Goal: Use online tool/utility: Utilize a website feature to perform a specific function

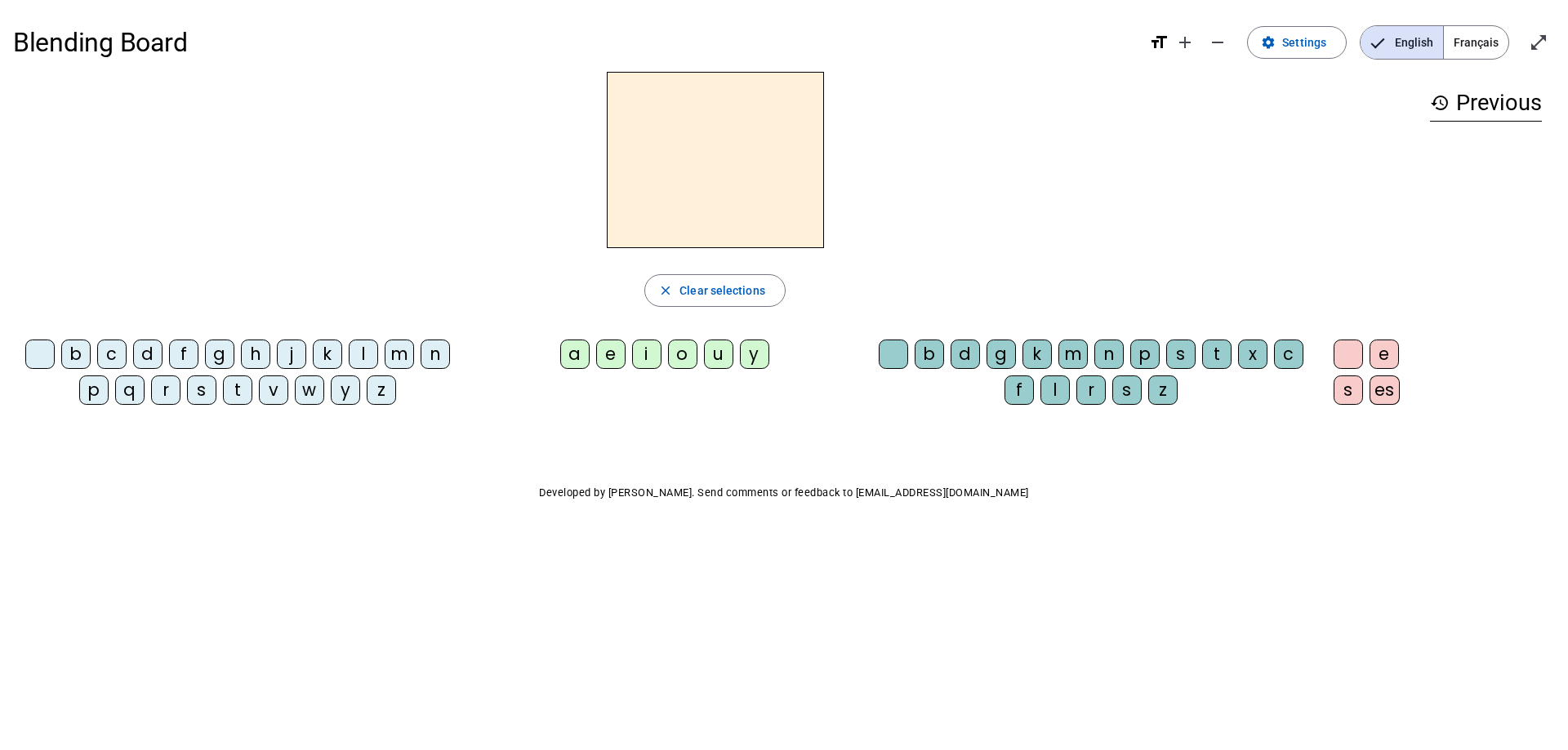
click at [428, 357] on div "n" at bounding box center [435, 354] width 29 height 29
click at [683, 359] on div "o" at bounding box center [682, 354] width 29 height 29
click at [1211, 347] on div "t" at bounding box center [1217, 354] width 29 height 29
click at [1386, 359] on div "e" at bounding box center [1384, 354] width 29 height 29
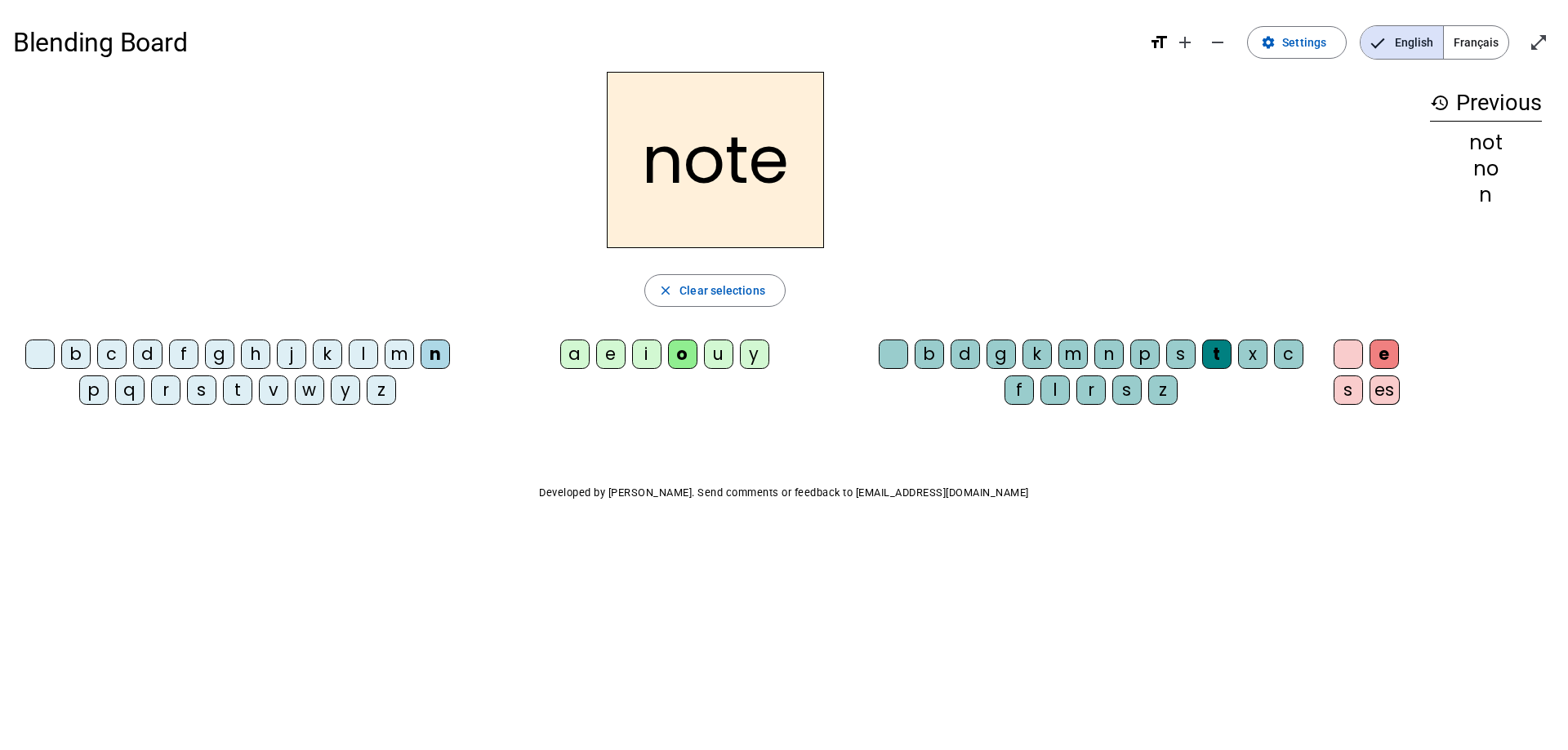
click at [271, 392] on div "v" at bounding box center [274, 390] width 29 height 29
click at [650, 361] on div "i" at bounding box center [647, 354] width 29 height 29
click at [169, 394] on div "r" at bounding box center [165, 390] width 29 height 29
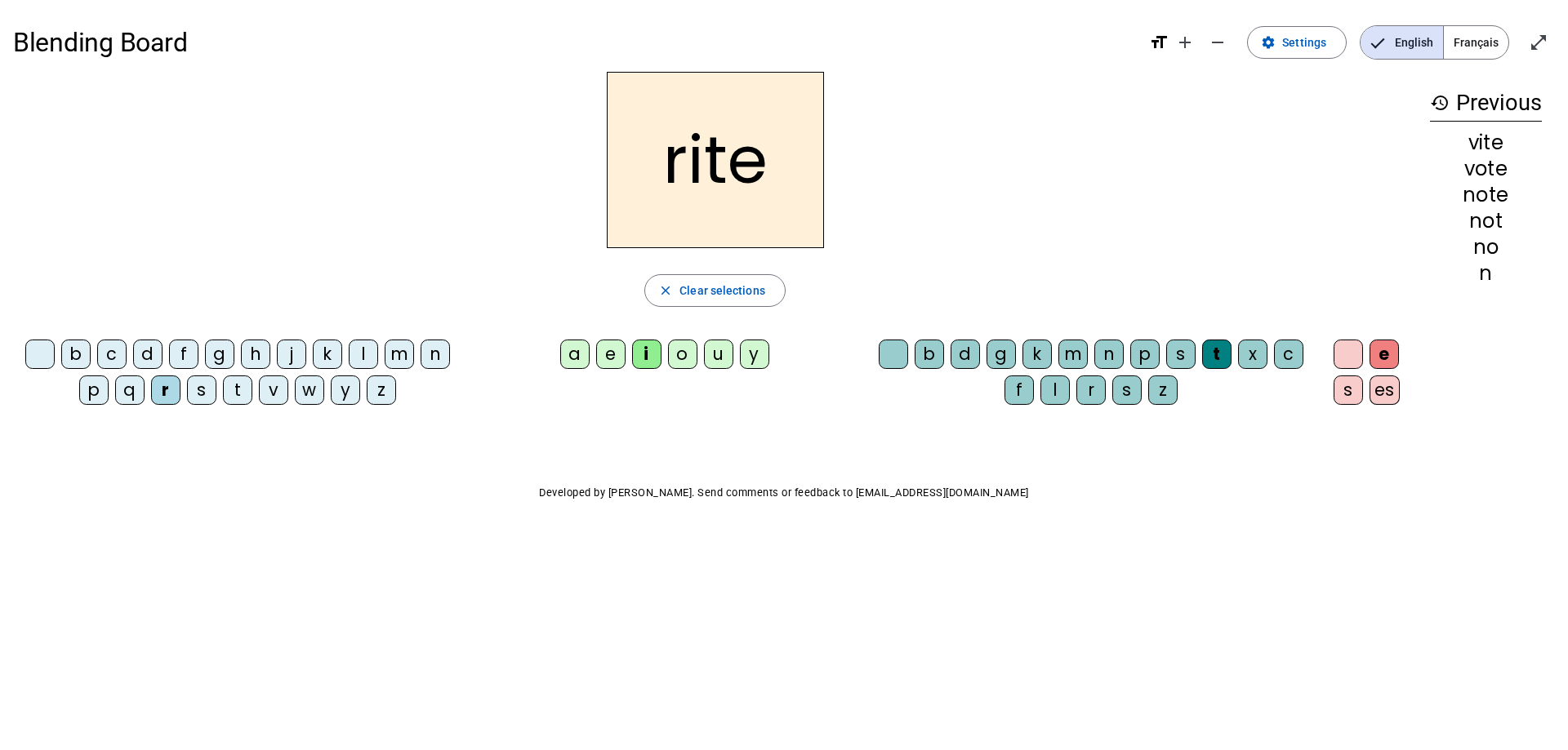
click at [962, 362] on div "d" at bounding box center [965, 354] width 29 height 29
click at [725, 359] on div "u" at bounding box center [718, 354] width 29 height 29
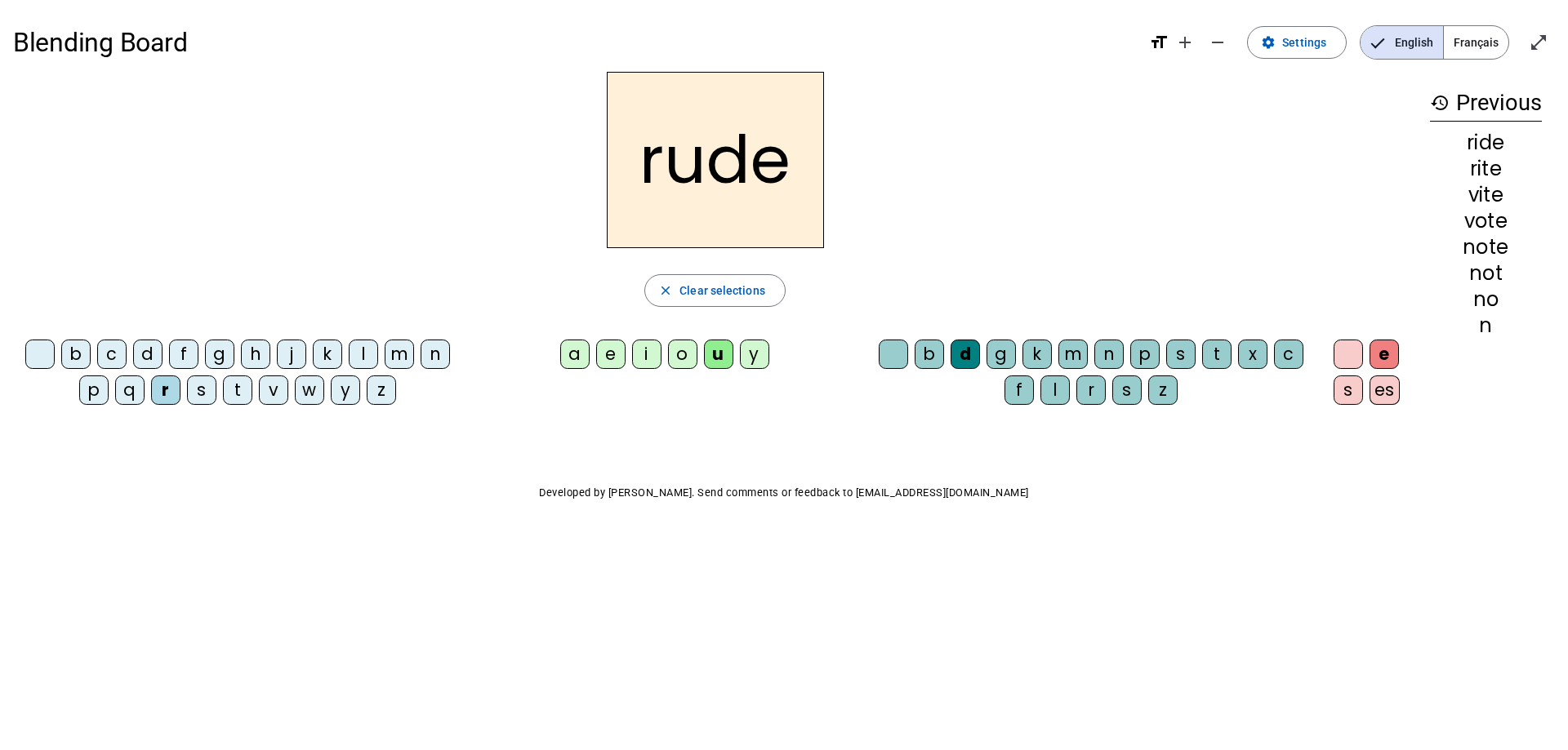
click at [1181, 361] on div "s" at bounding box center [1181, 354] width 29 height 29
click at [393, 352] on div "m" at bounding box center [399, 354] width 29 height 29
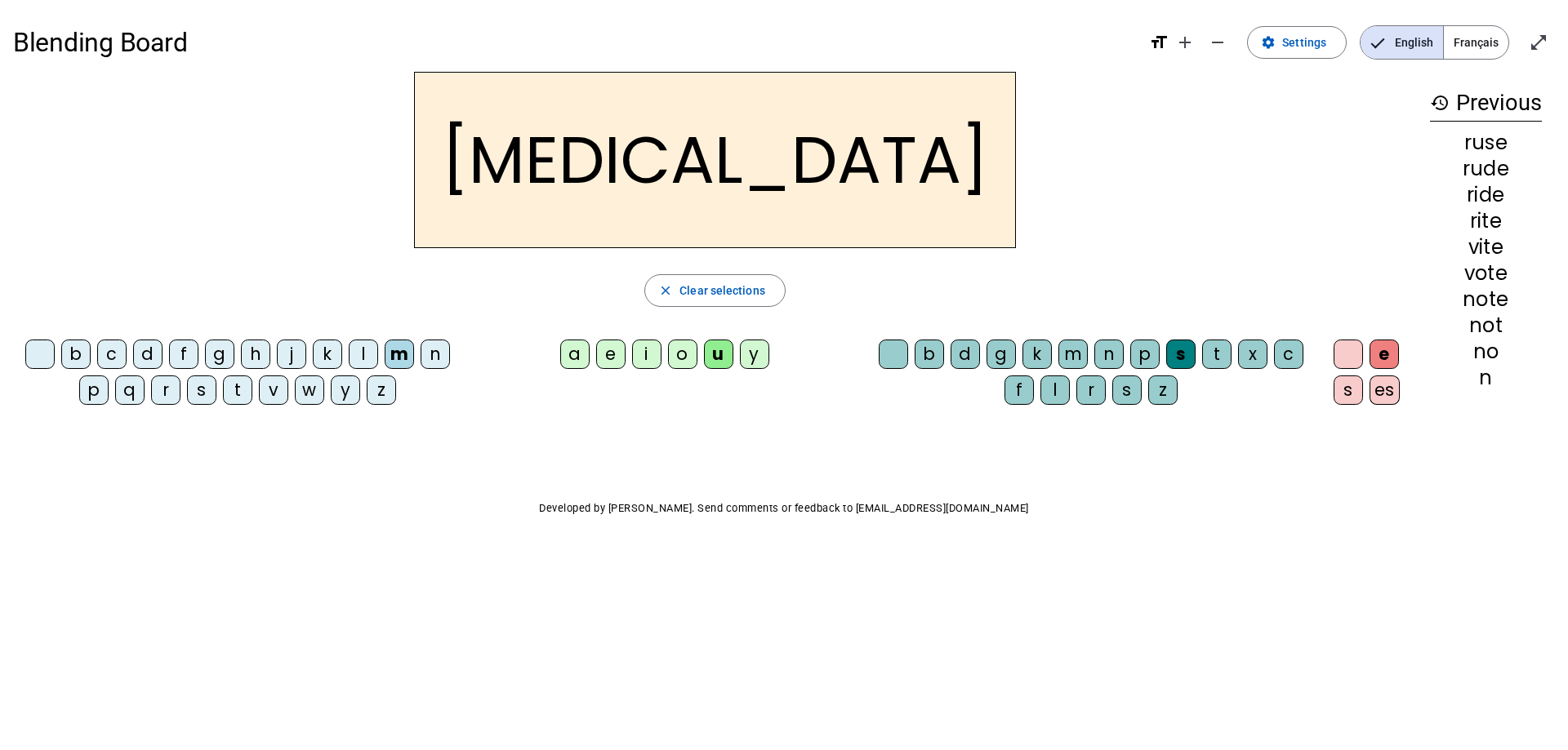
click at [81, 360] on div "b" at bounding box center [75, 354] width 29 height 29
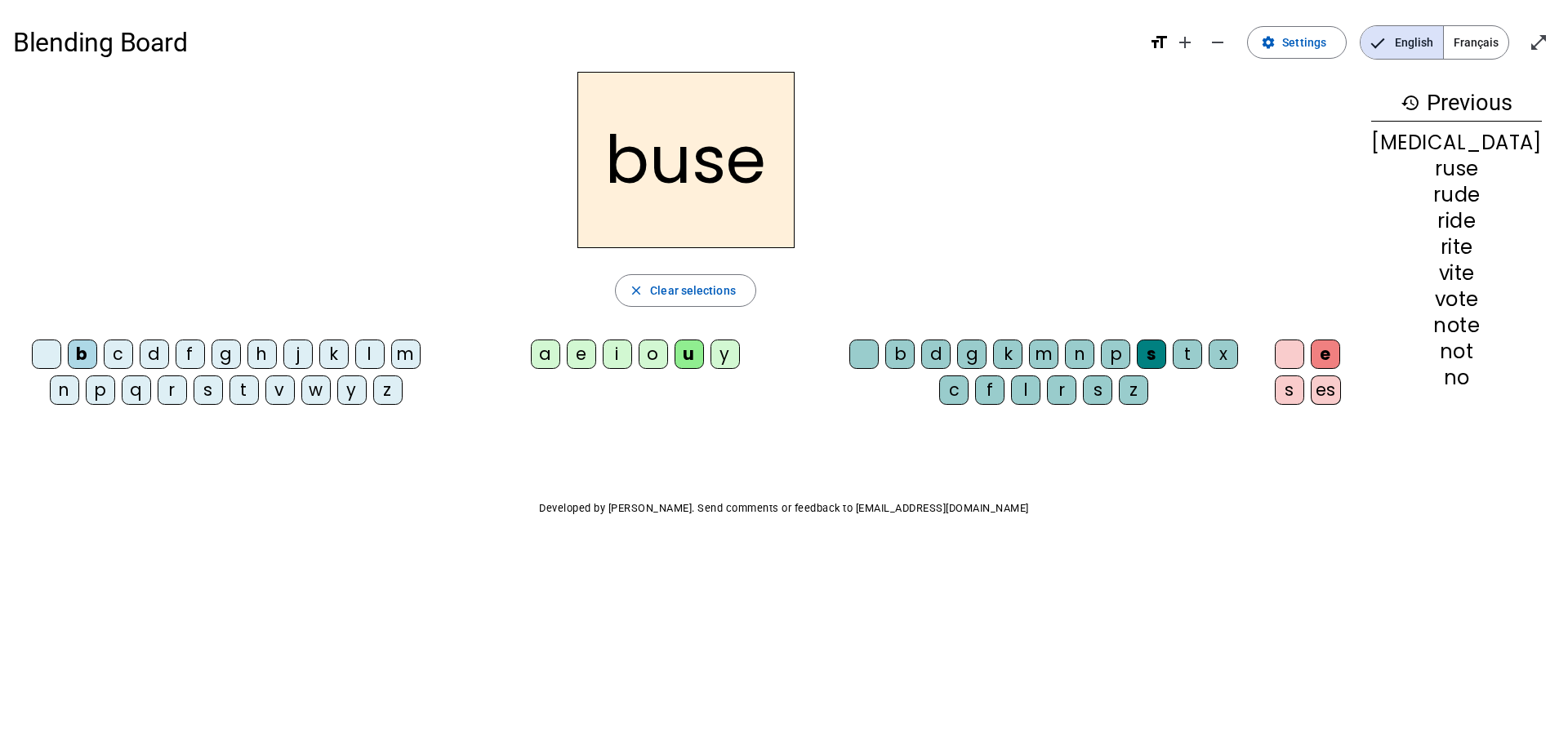
click at [633, 353] on div "i" at bounding box center [617, 354] width 29 height 29
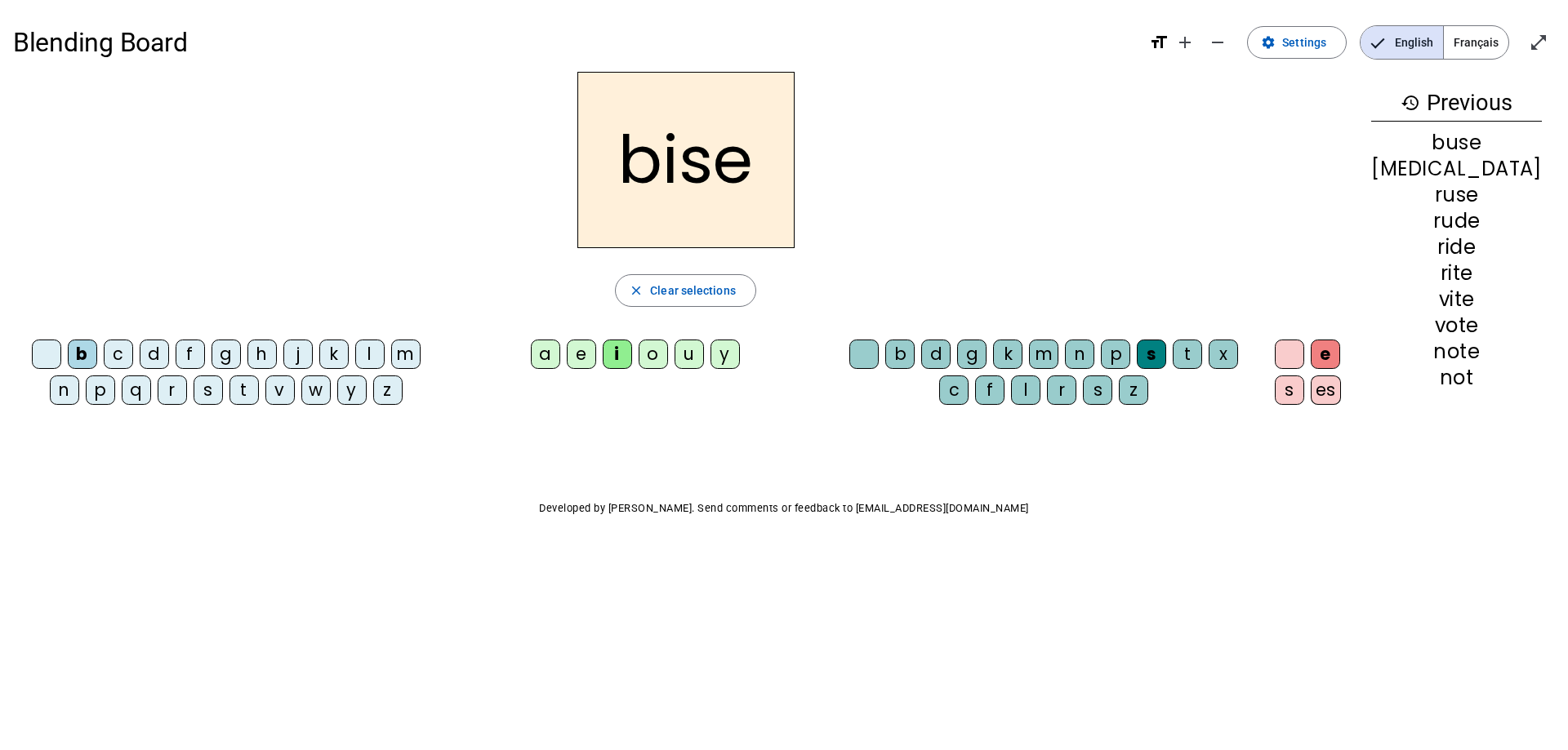
click at [560, 359] on div "a" at bounding box center [545, 354] width 29 height 29
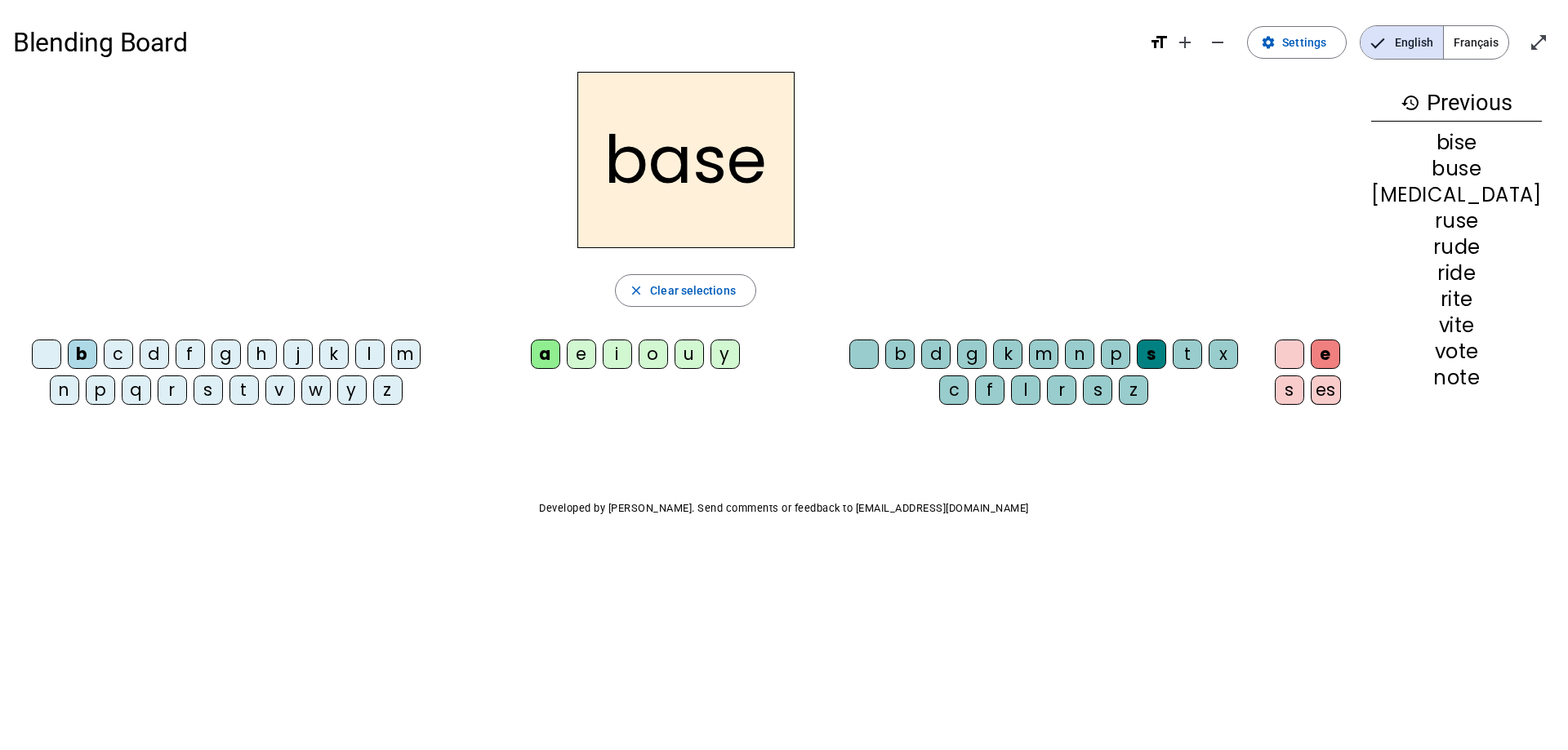
click at [878, 359] on div at bounding box center [863, 354] width 29 height 29
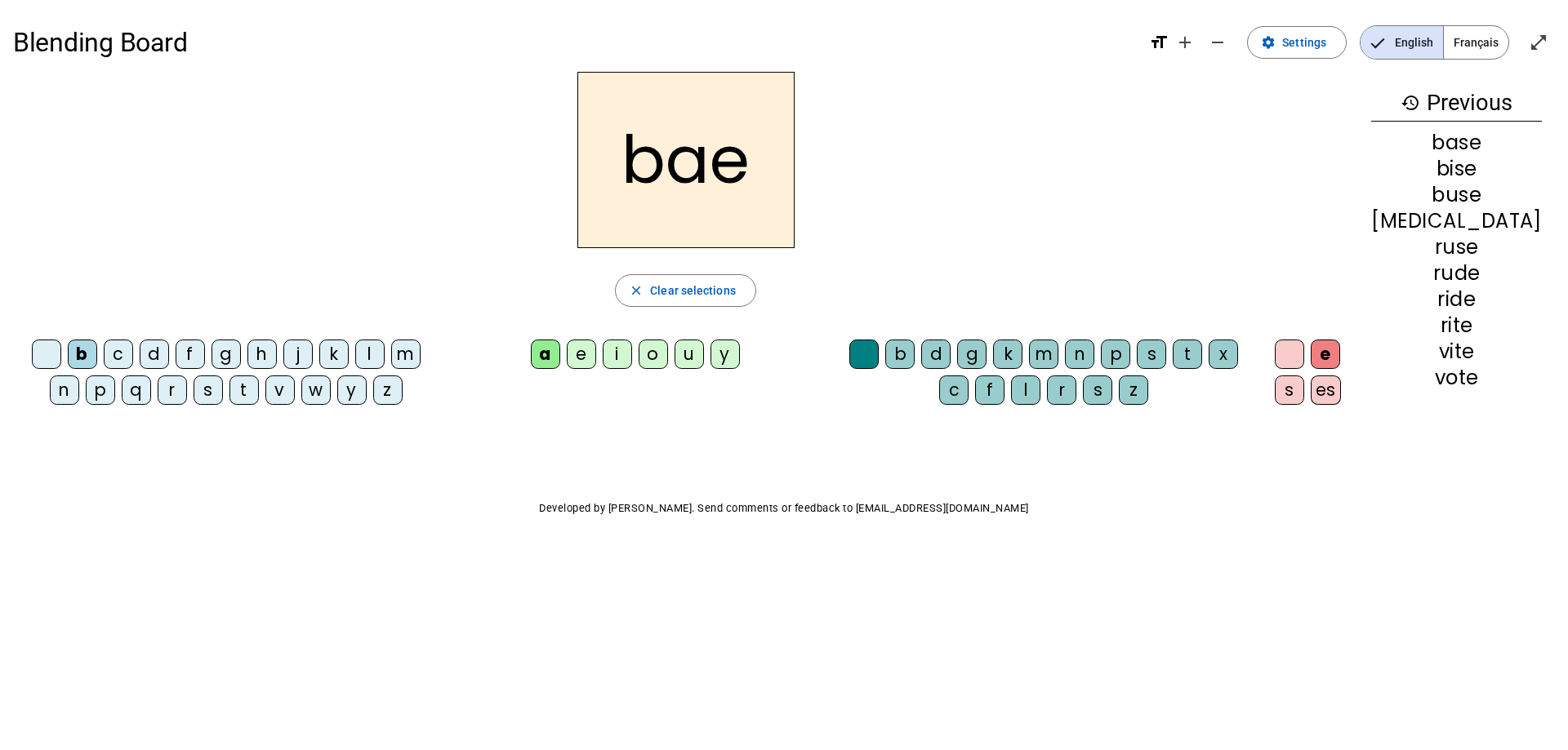
click at [1166, 356] on div "s" at bounding box center [1151, 354] width 29 height 29
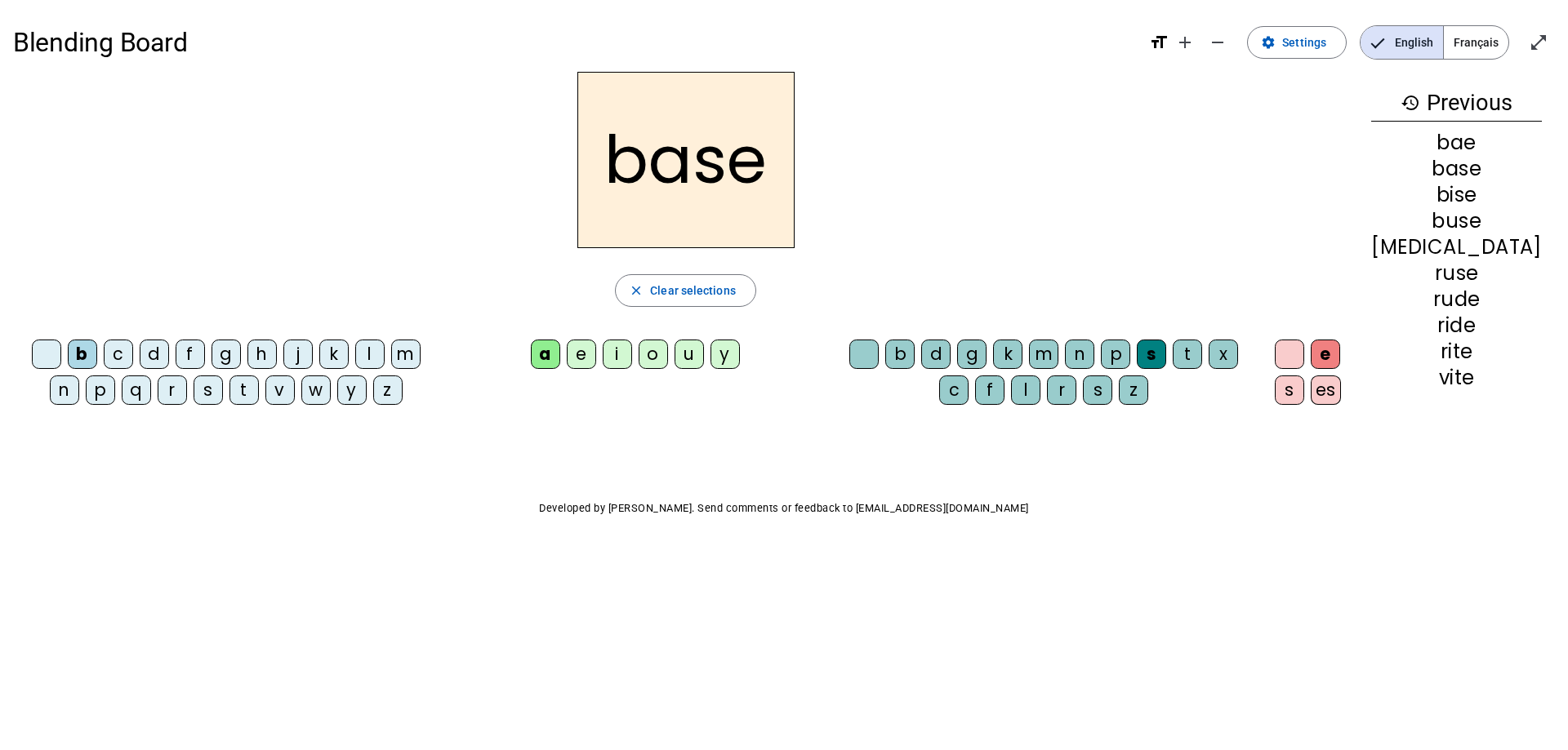
click at [878, 357] on div at bounding box center [863, 354] width 29 height 29
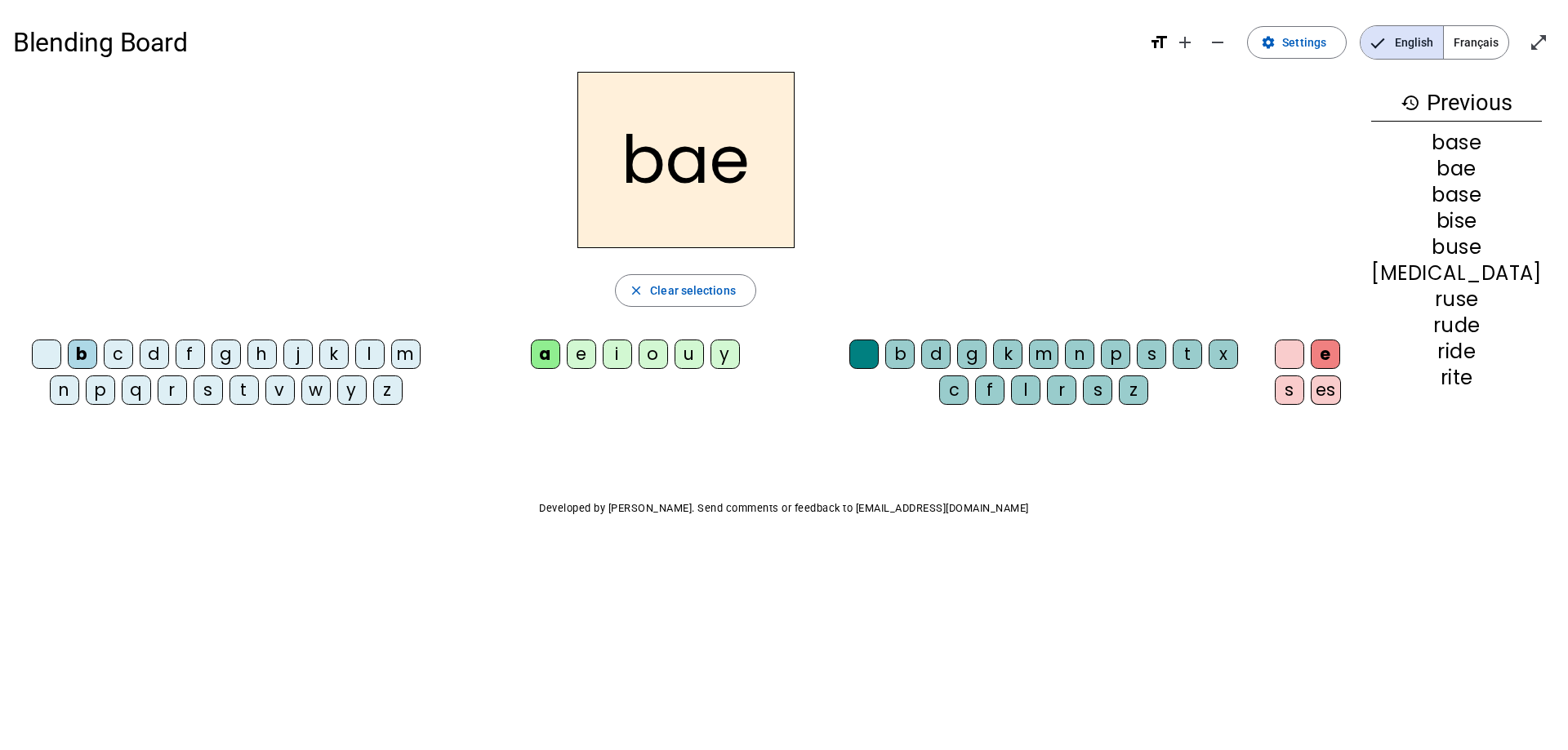
click at [1166, 347] on div "s" at bounding box center [1151, 354] width 29 height 29
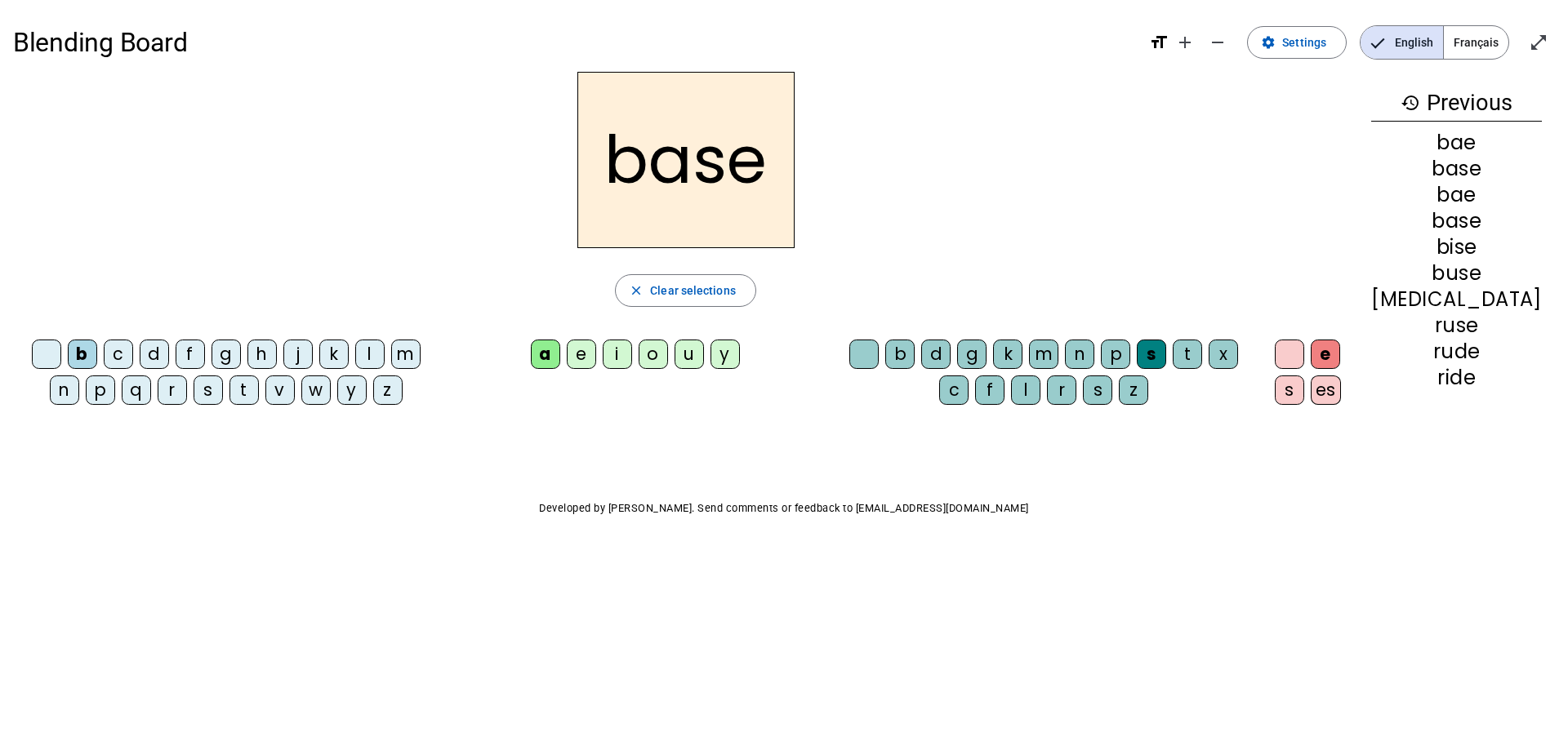
click at [1304, 358] on div at bounding box center [1289, 354] width 29 height 29
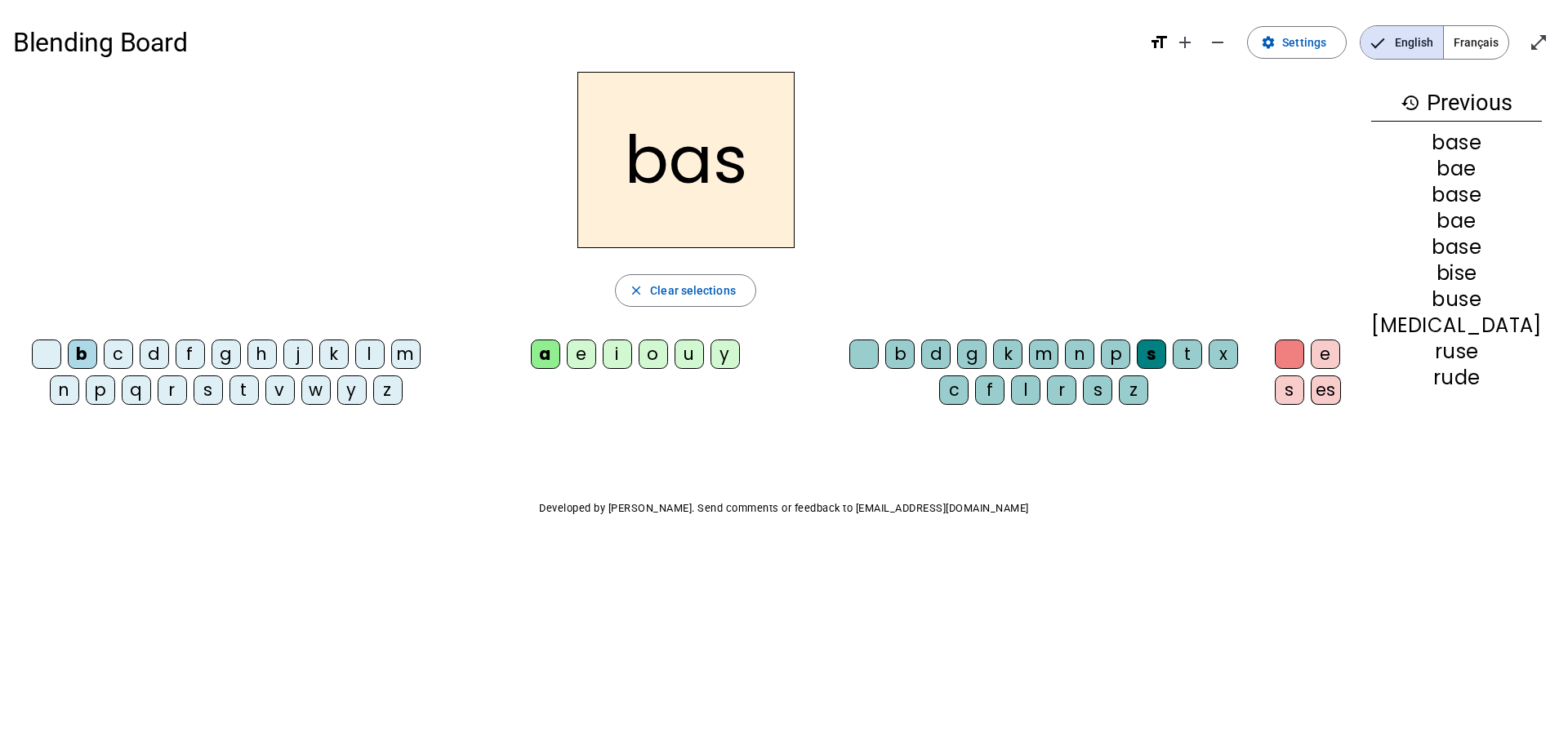
click at [1340, 361] on div "e" at bounding box center [1325, 354] width 29 height 29
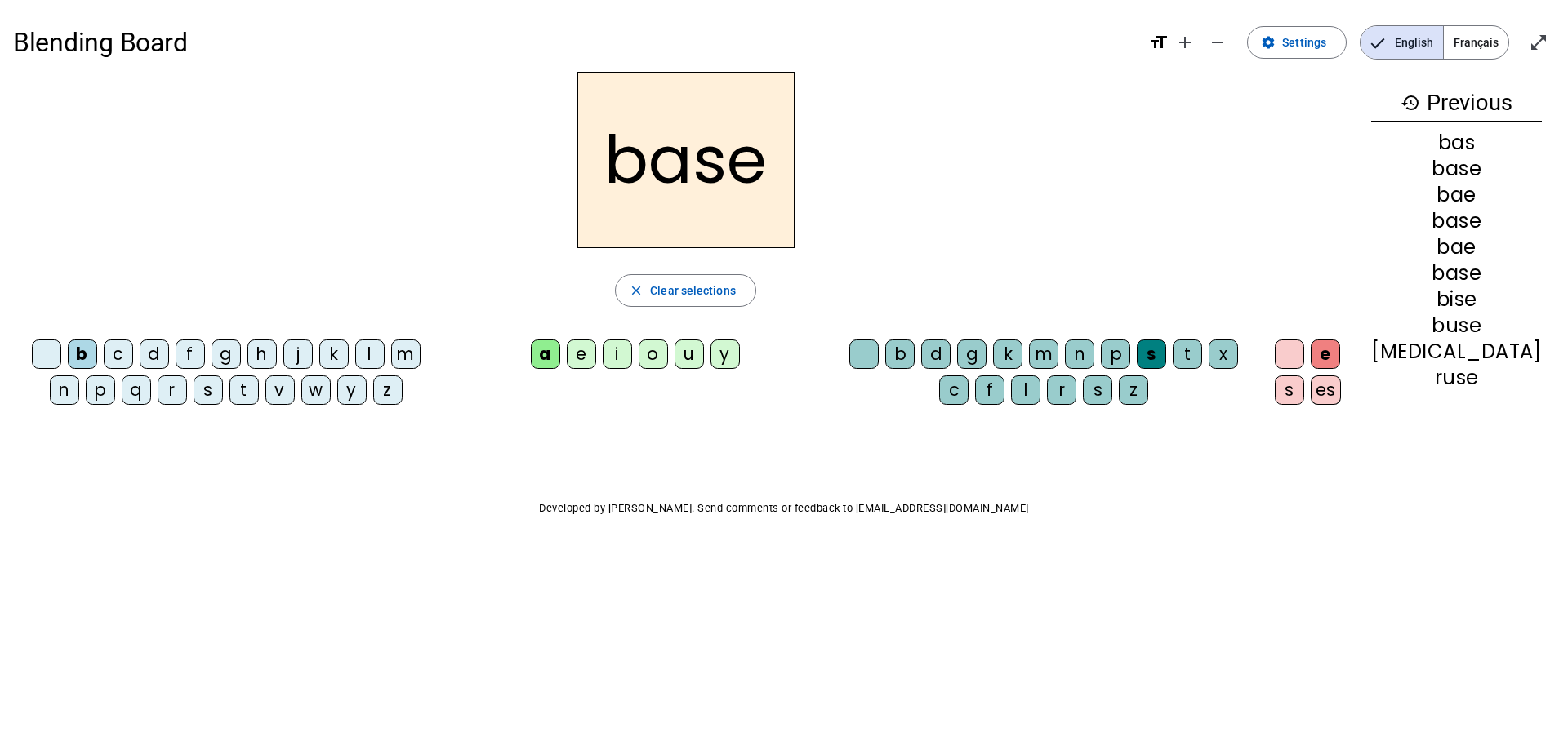
click at [1304, 353] on div at bounding box center [1289, 354] width 29 height 29
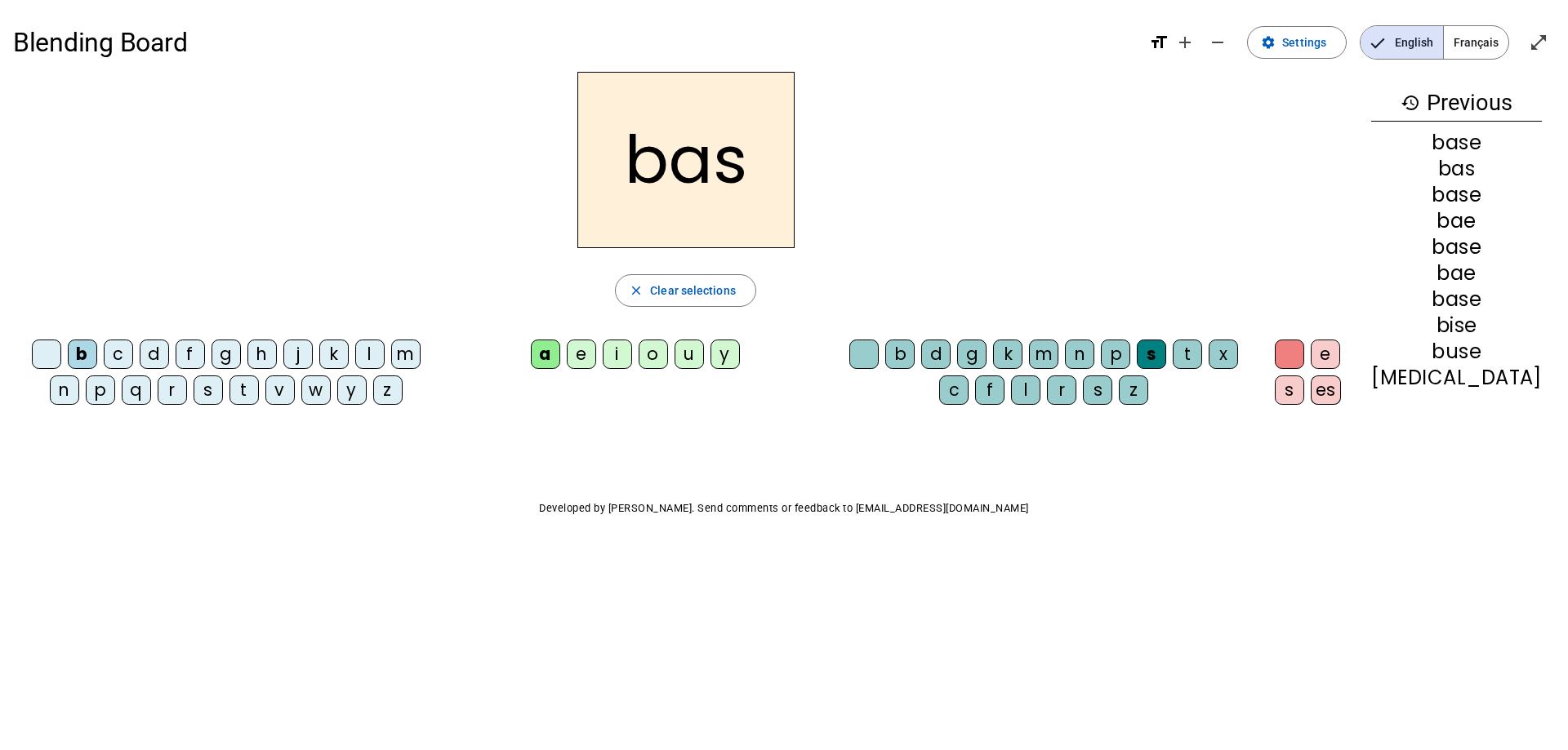
click at [1340, 357] on div "e" at bounding box center [1325, 354] width 29 height 29
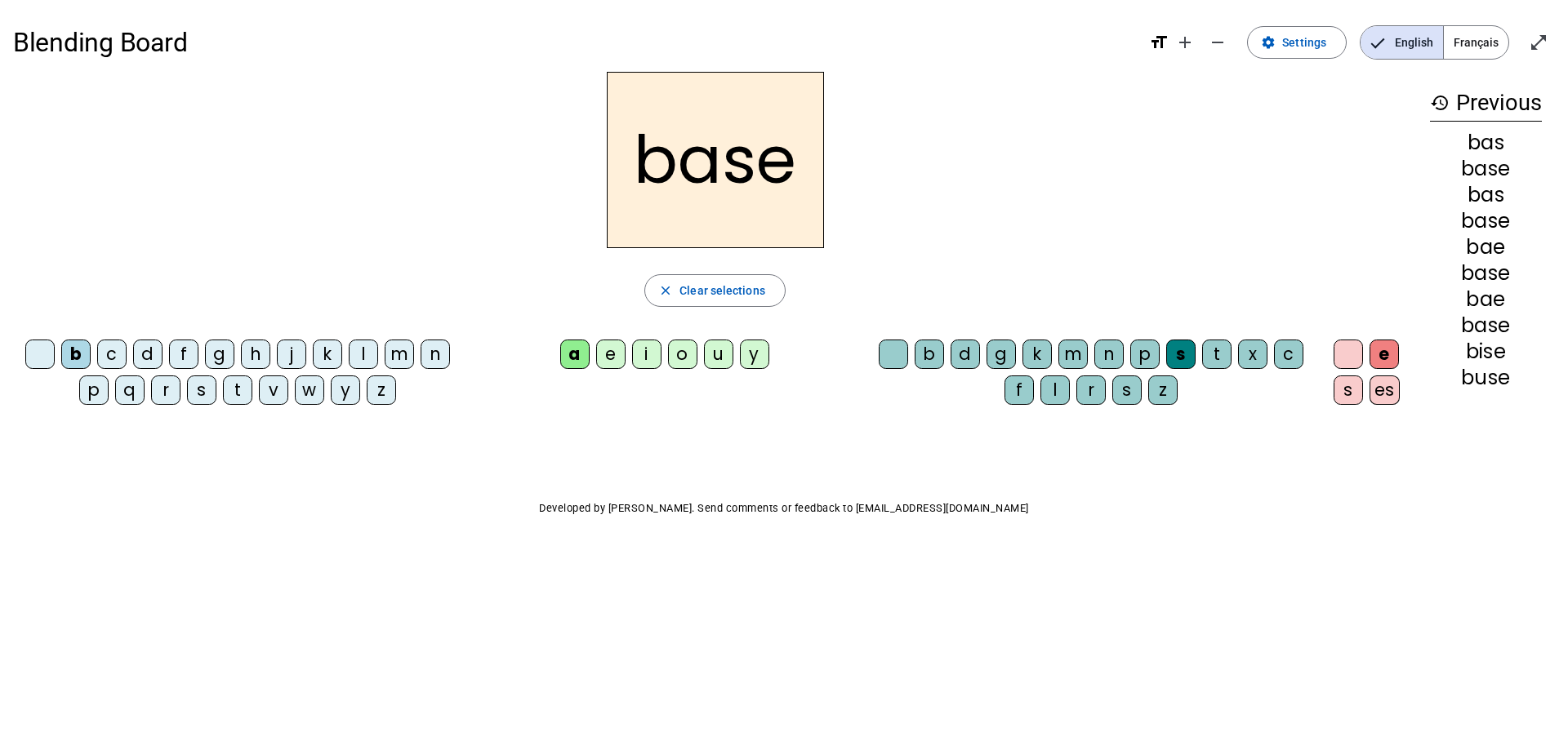
click at [1351, 365] on div at bounding box center [1348, 354] width 29 height 29
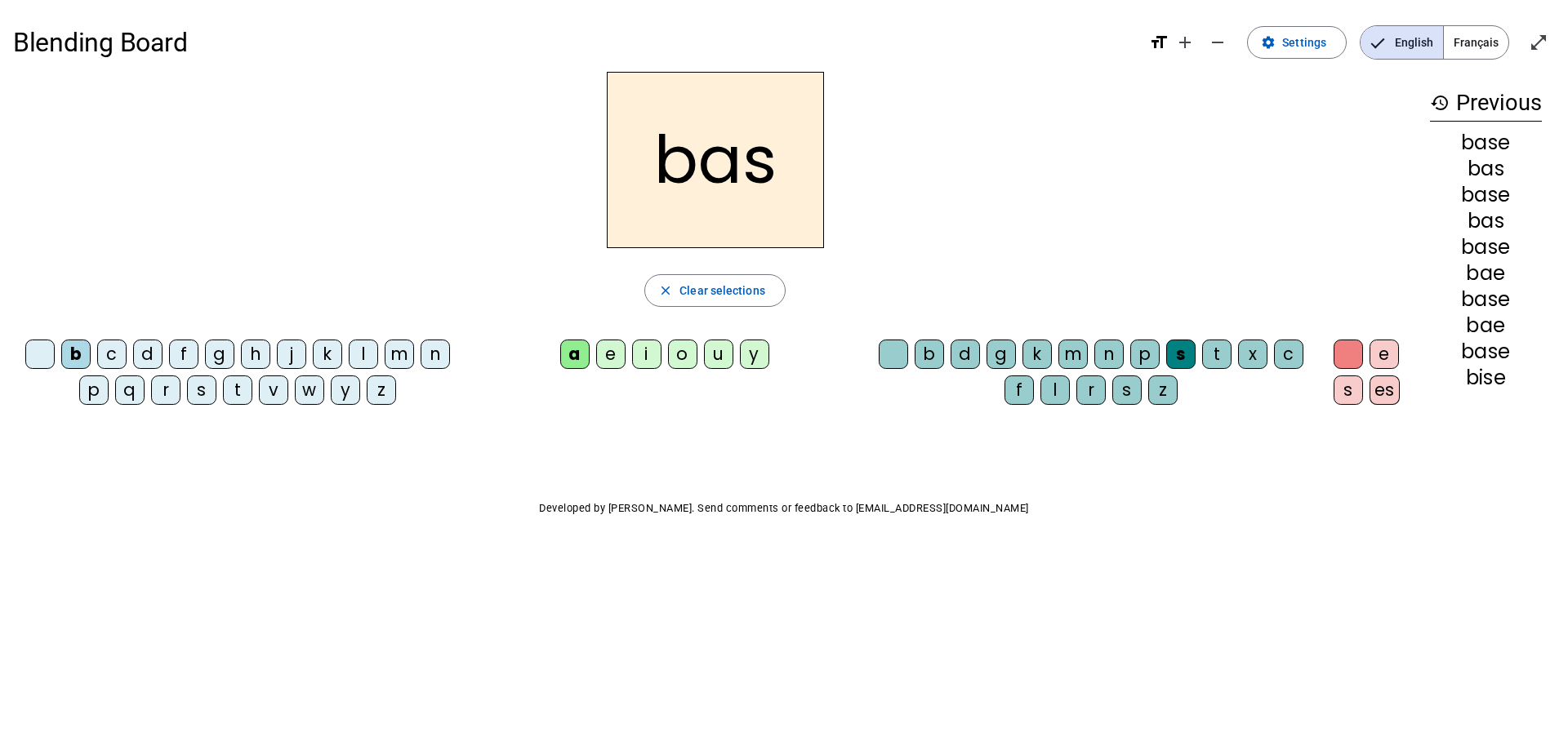
click at [107, 362] on div "c" at bounding box center [111, 354] width 29 height 29
click at [259, 361] on div "h" at bounding box center [255, 354] width 29 height 29
click at [1217, 357] on div "t" at bounding box center [1217, 354] width 29 height 29
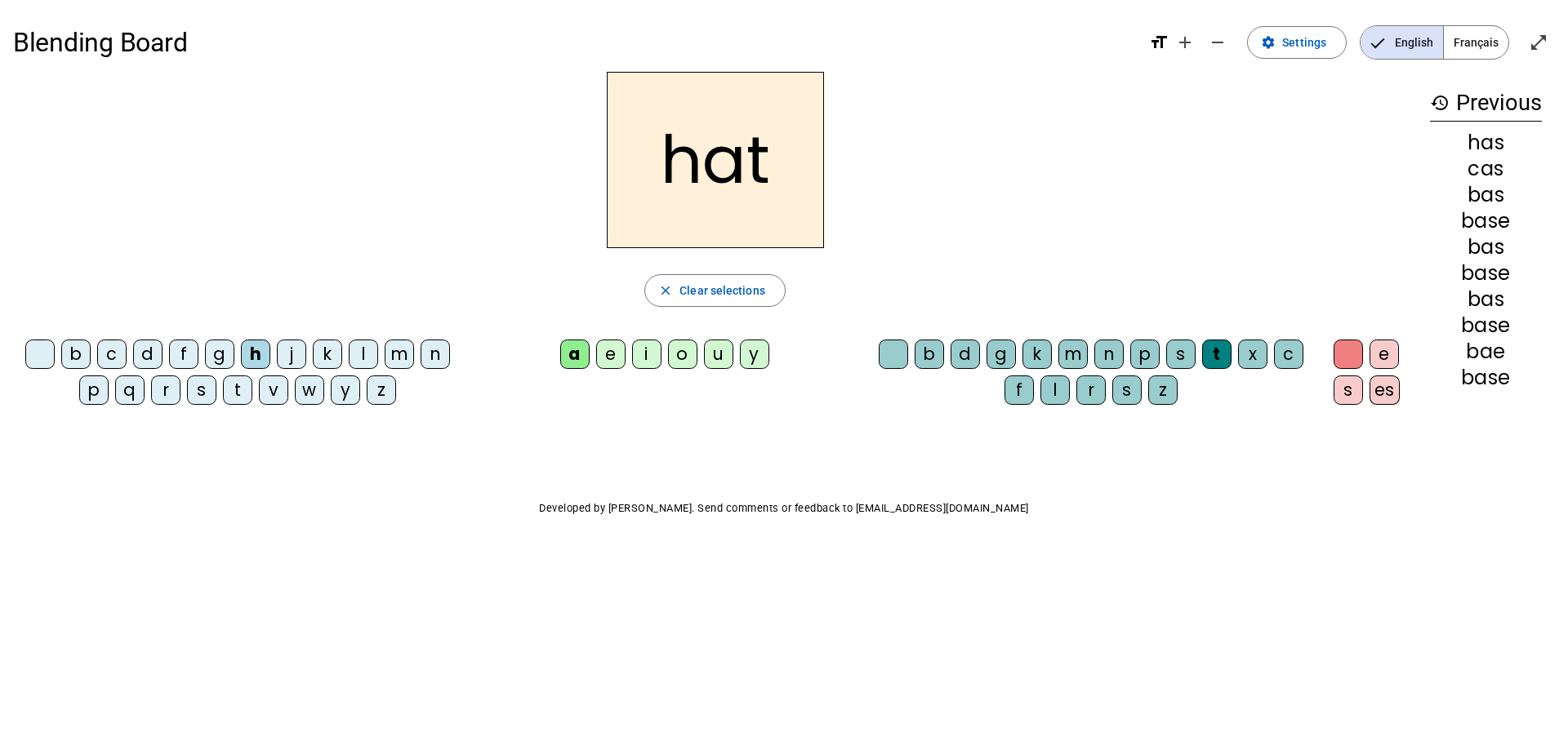
click at [1351, 391] on div "s" at bounding box center [1348, 390] width 29 height 29
click at [1386, 395] on div "es" at bounding box center [1385, 390] width 30 height 29
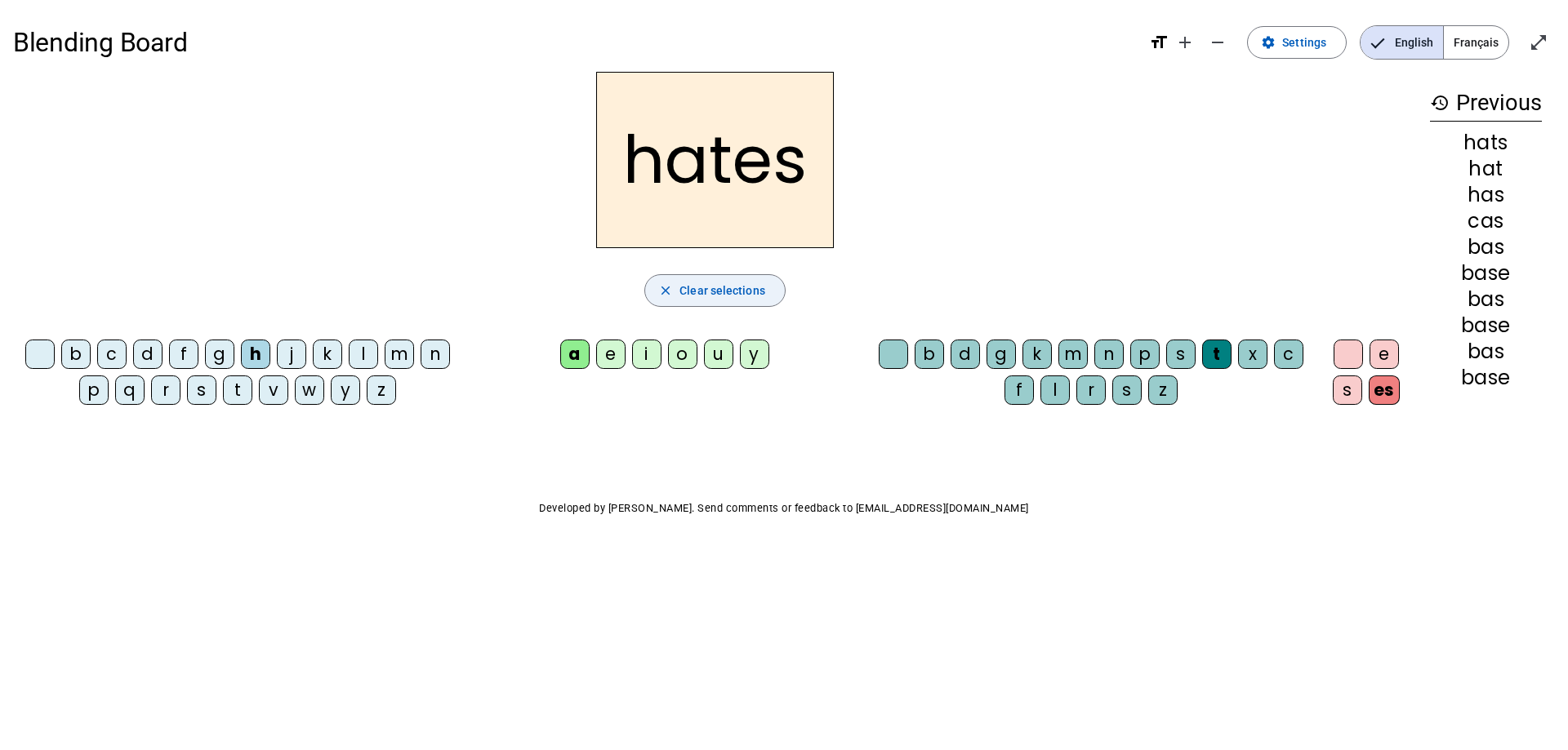
click at [684, 289] on span "Clear selections" at bounding box center [723, 291] width 85 height 20
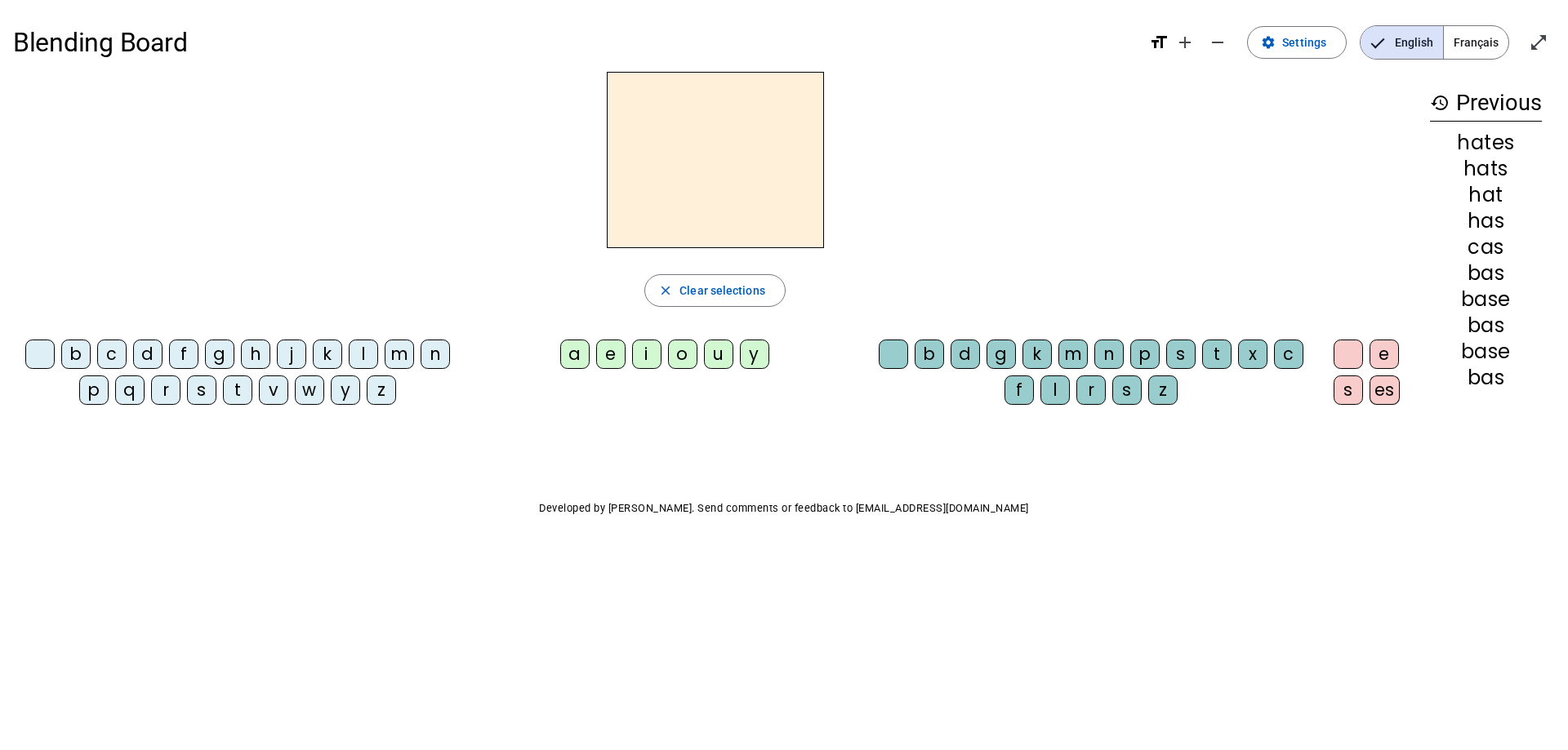
click at [98, 397] on div "p" at bounding box center [93, 390] width 29 height 29
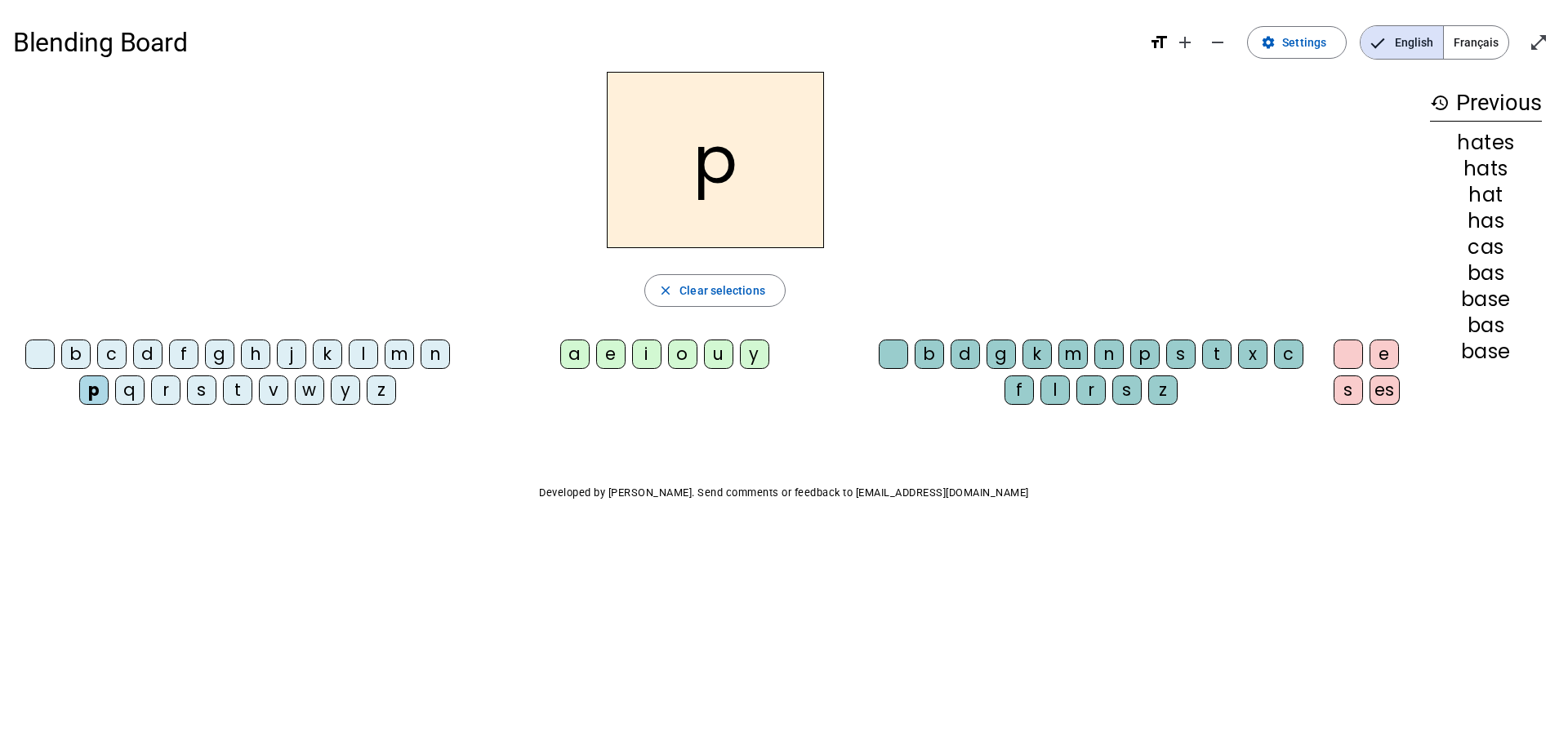
click at [569, 354] on div "a" at bounding box center [575, 354] width 29 height 29
click at [1185, 357] on div "s" at bounding box center [1181, 354] width 29 height 29
